Goal: Navigation & Orientation: Find specific page/section

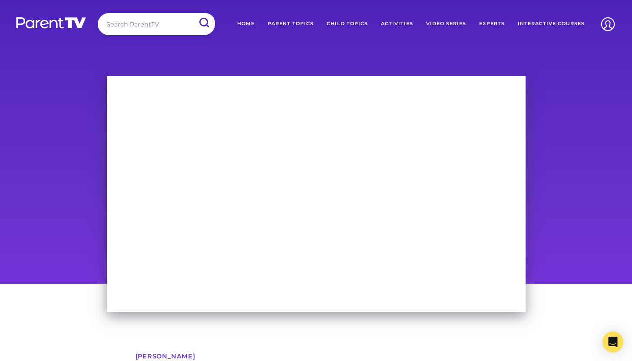
click at [248, 24] on link "Home" at bounding box center [246, 24] width 30 height 22
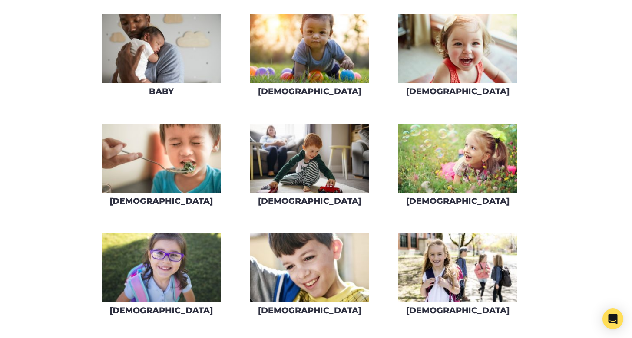
scroll to position [220, 0]
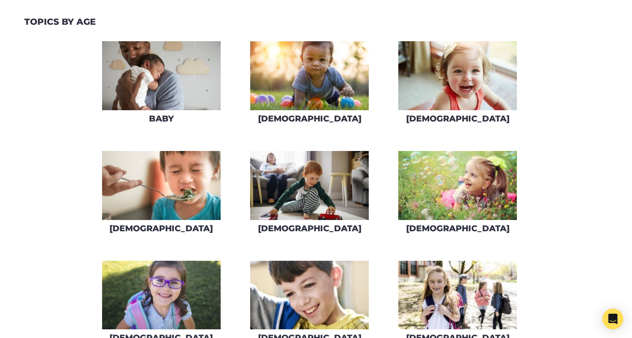
click at [160, 207] on img at bounding box center [161, 185] width 119 height 69
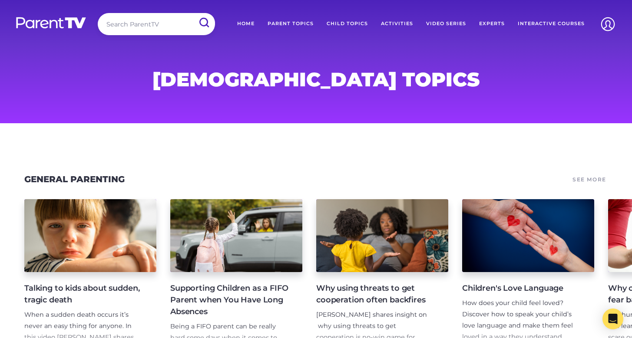
click at [253, 24] on link "Home" at bounding box center [246, 24] width 30 height 22
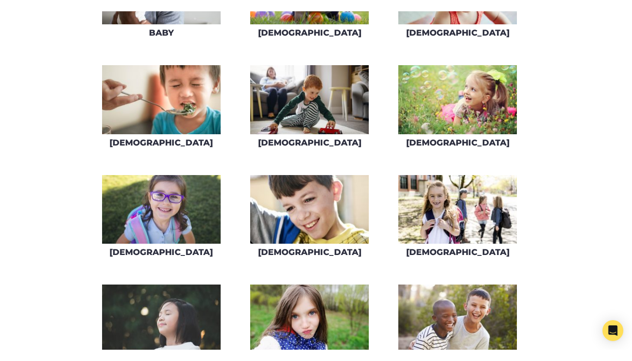
scroll to position [408, 0]
